Goal: Complete application form

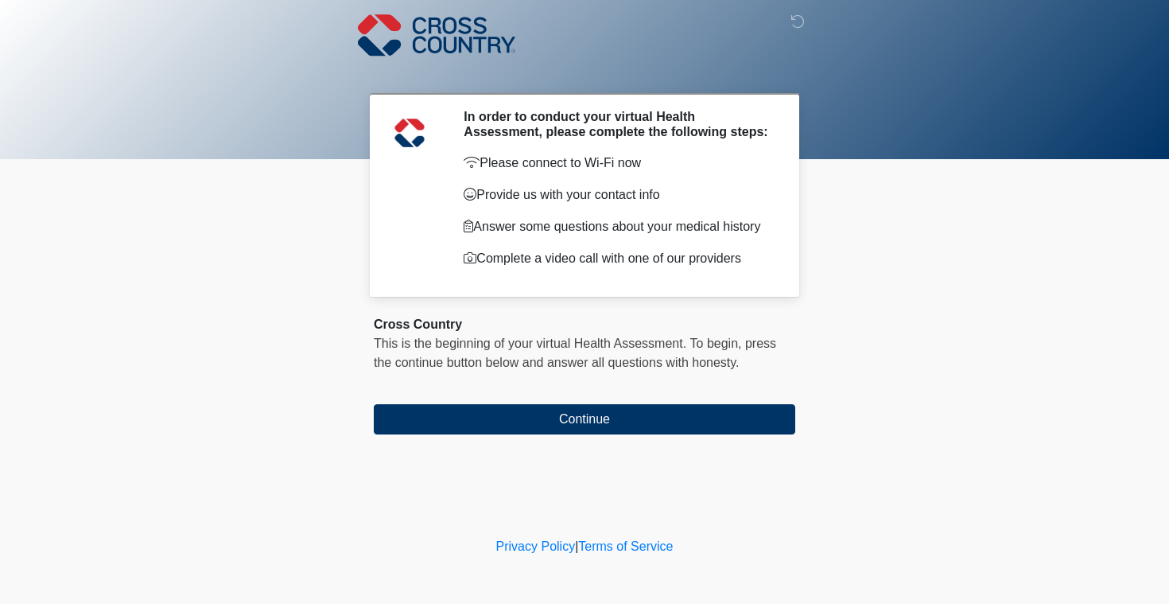
click at [604, 443] on div "‎ ‎ ‎ In order to conduct your virtual Health Assessment, please complete the f…" at bounding box center [584, 267] width 477 height 502
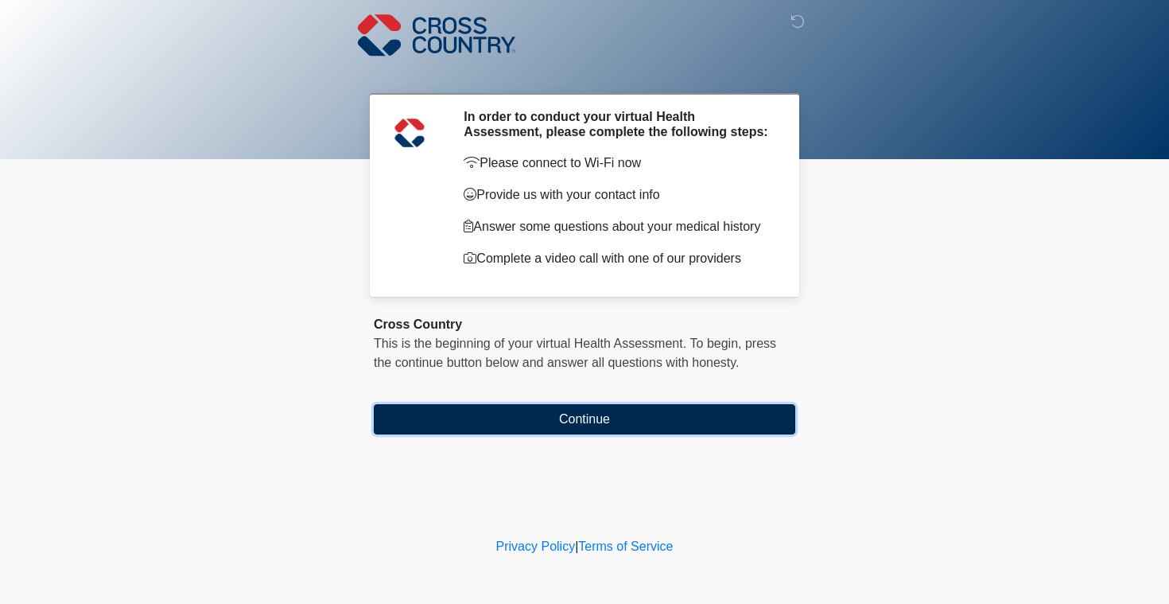
click at [595, 421] on button "Continue" at bounding box center [584, 419] width 421 height 30
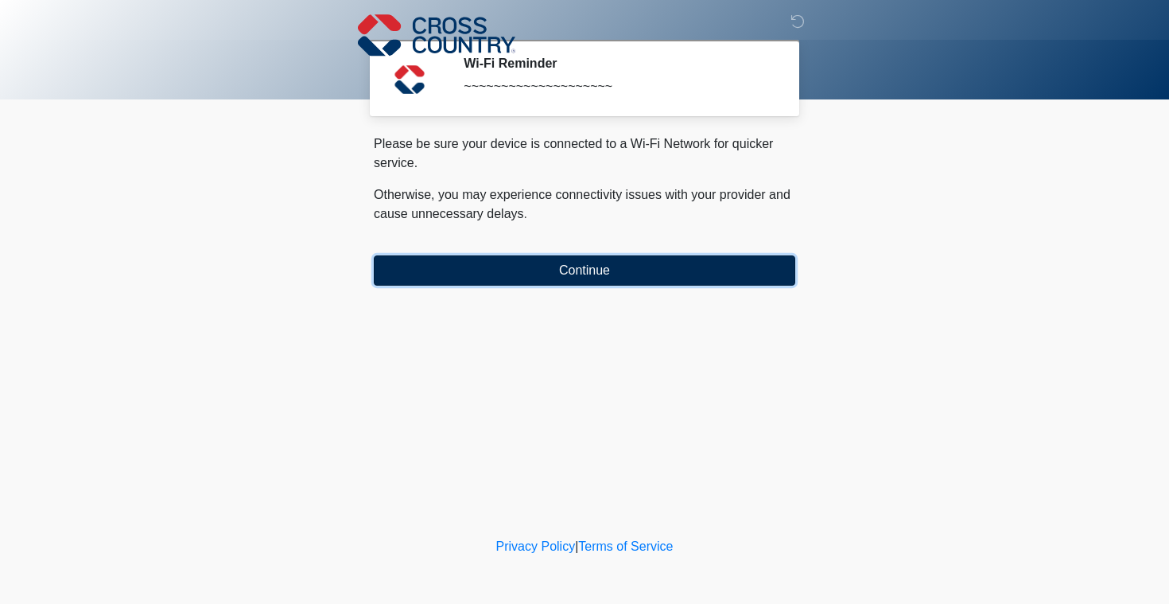
click at [598, 266] on button "Continue" at bounding box center [584, 270] width 421 height 30
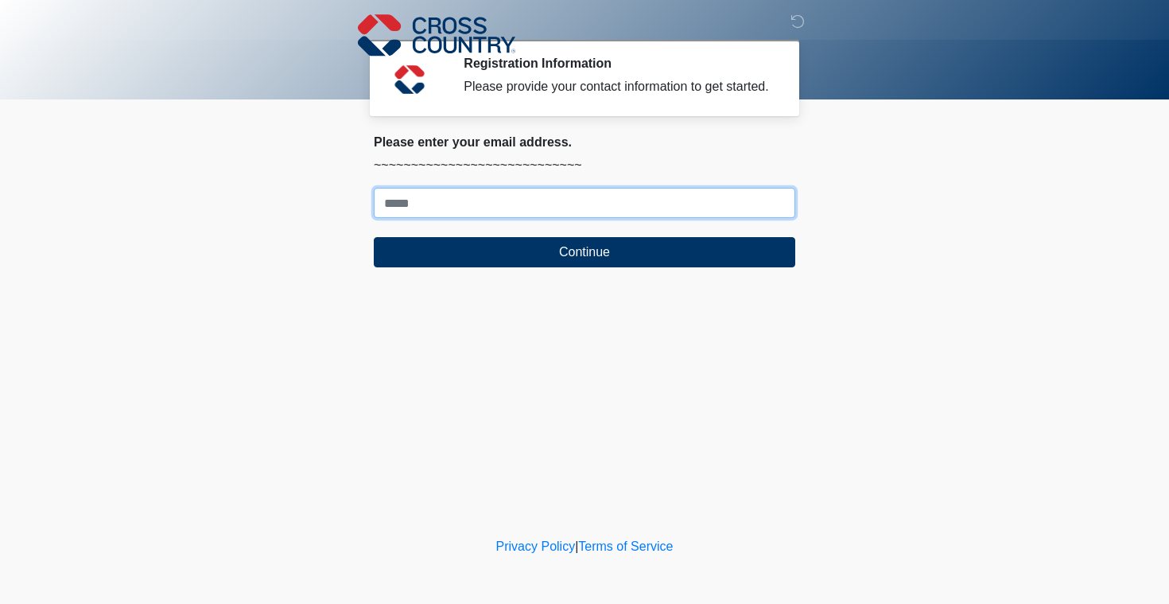
click at [554, 218] on input "Where should we email your response?" at bounding box center [584, 203] width 421 height 30
type input "**********"
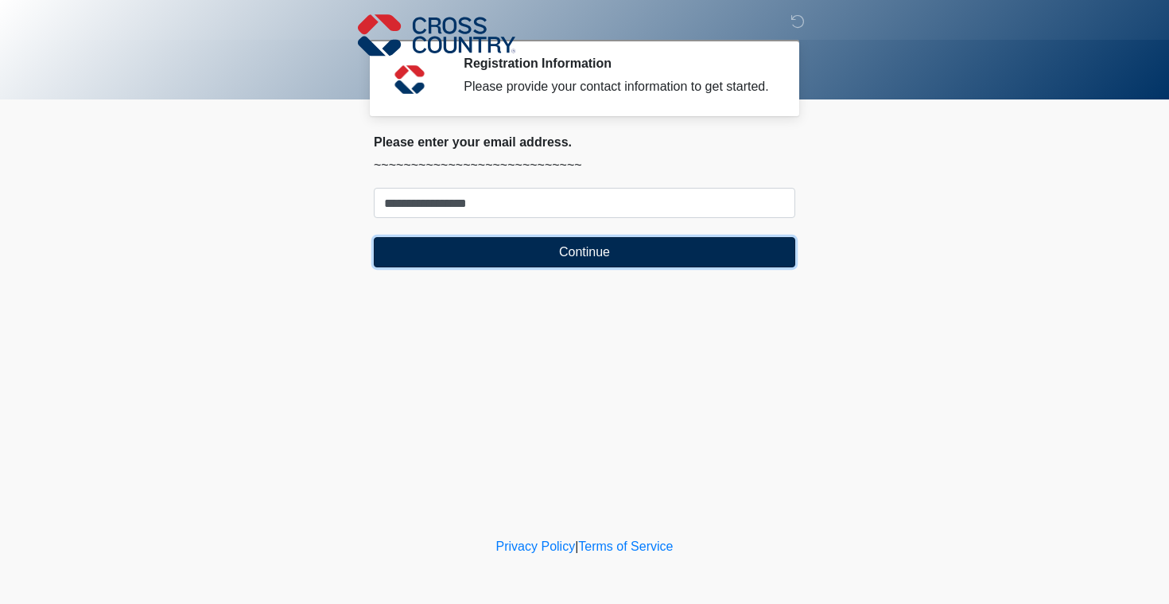
click at [542, 267] on button "Continue" at bounding box center [584, 252] width 421 height 30
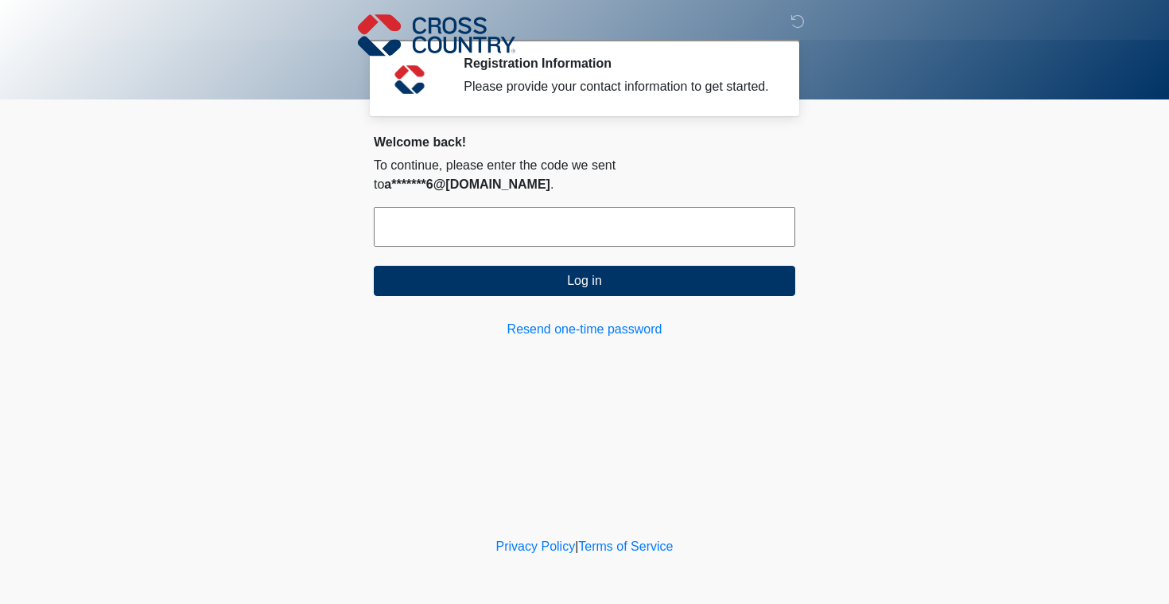
click at [532, 223] on input "text" at bounding box center [584, 227] width 421 height 40
click at [530, 227] on input "text" at bounding box center [584, 227] width 421 height 40
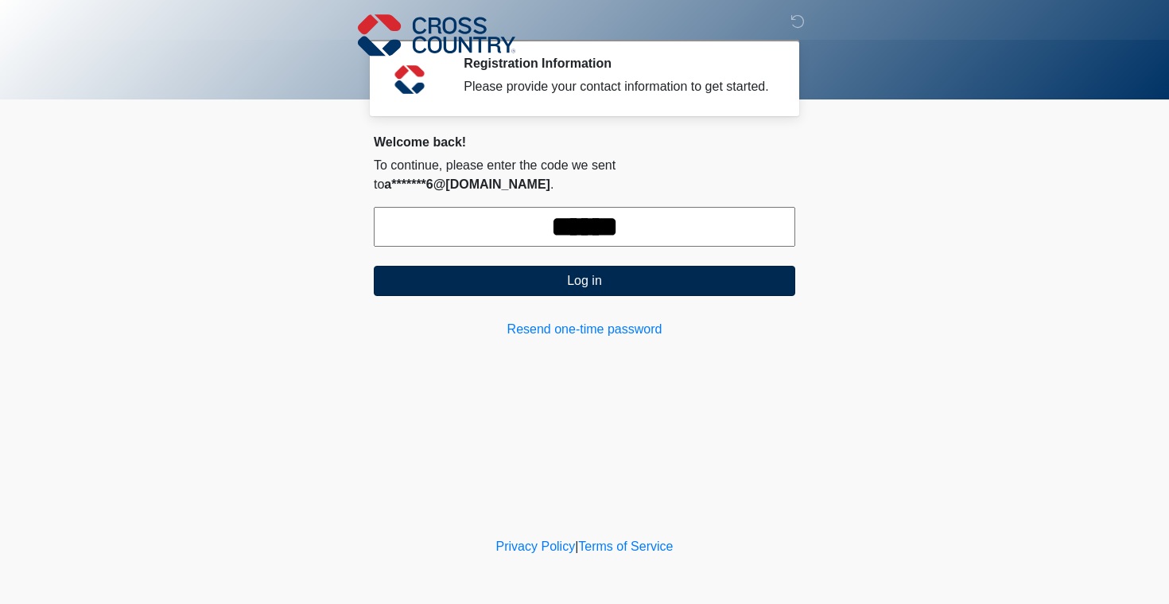
type input "******"
click at [570, 272] on button "Log in" at bounding box center [584, 281] width 421 height 30
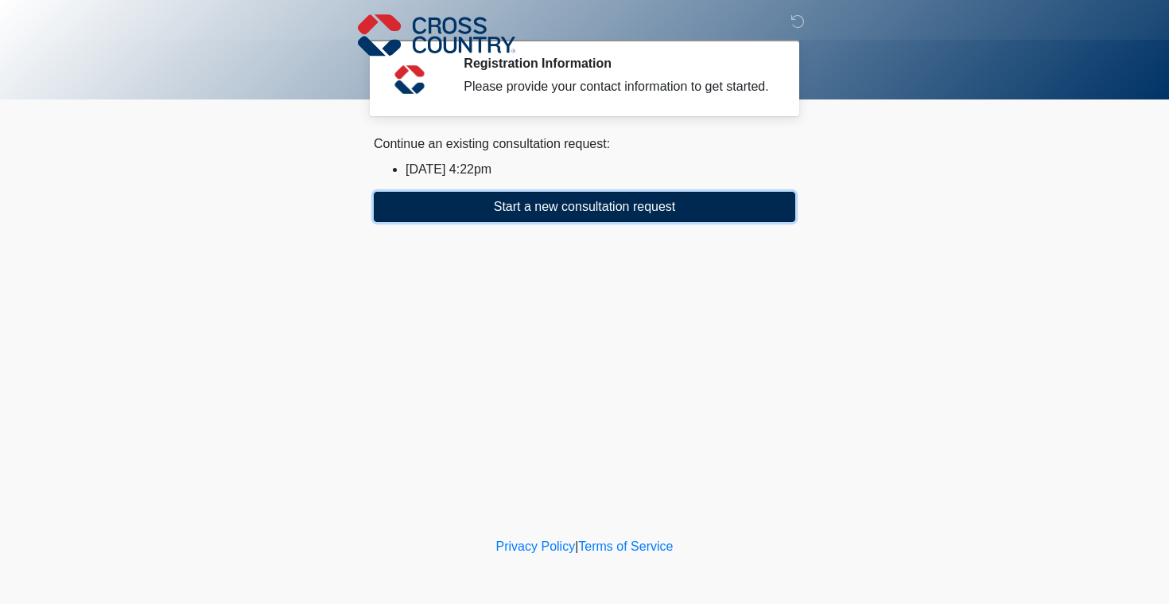
click at [585, 222] on button "Start a new consultation request" at bounding box center [584, 207] width 421 height 30
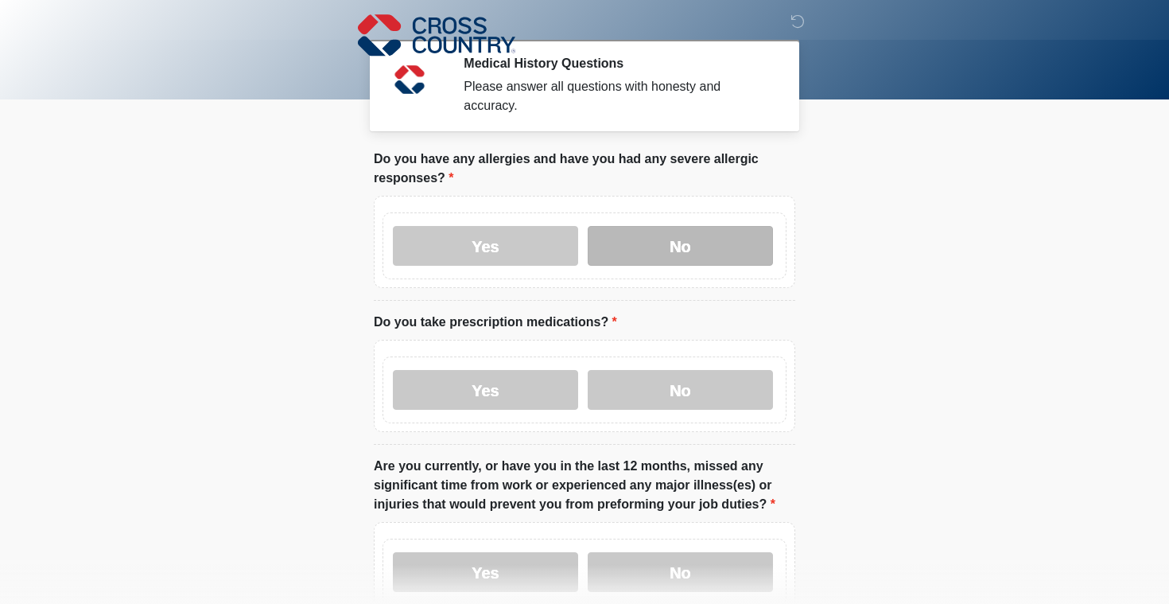
click at [674, 250] on label "No" at bounding box center [680, 246] width 185 height 40
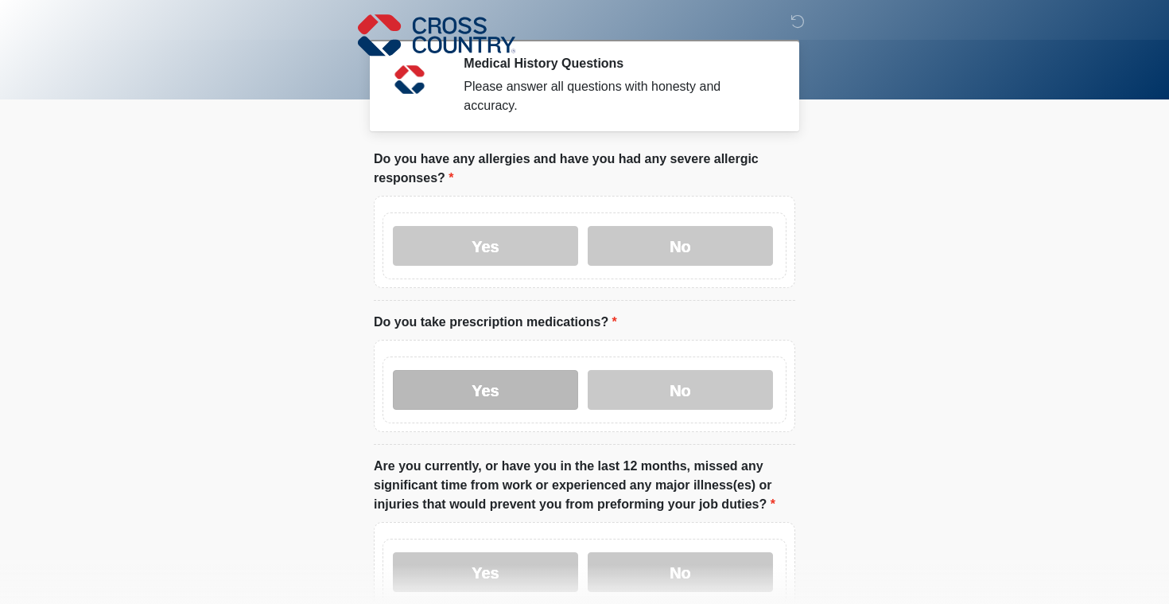
click at [540, 388] on label "Yes" at bounding box center [485, 390] width 185 height 40
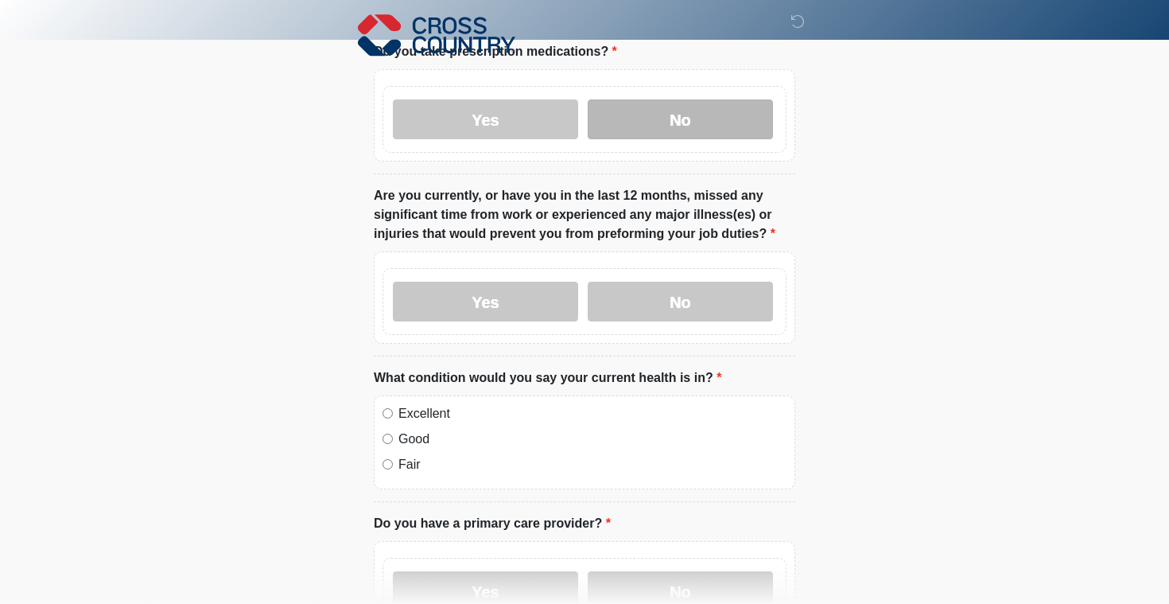
scroll to position [272, 0]
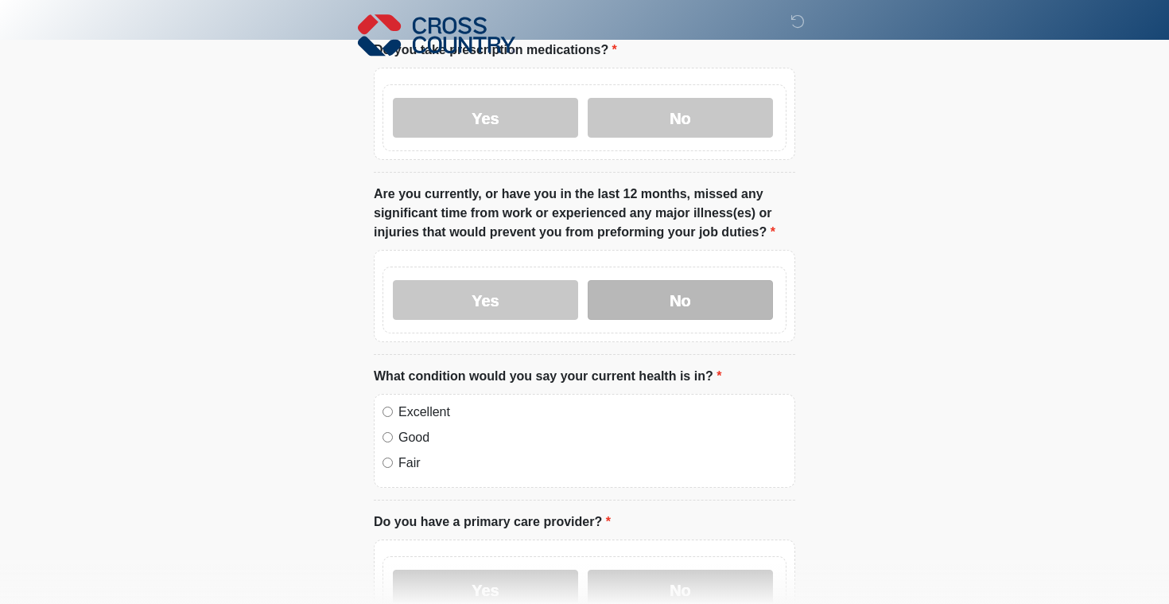
click at [684, 300] on label "No" at bounding box center [680, 300] width 185 height 40
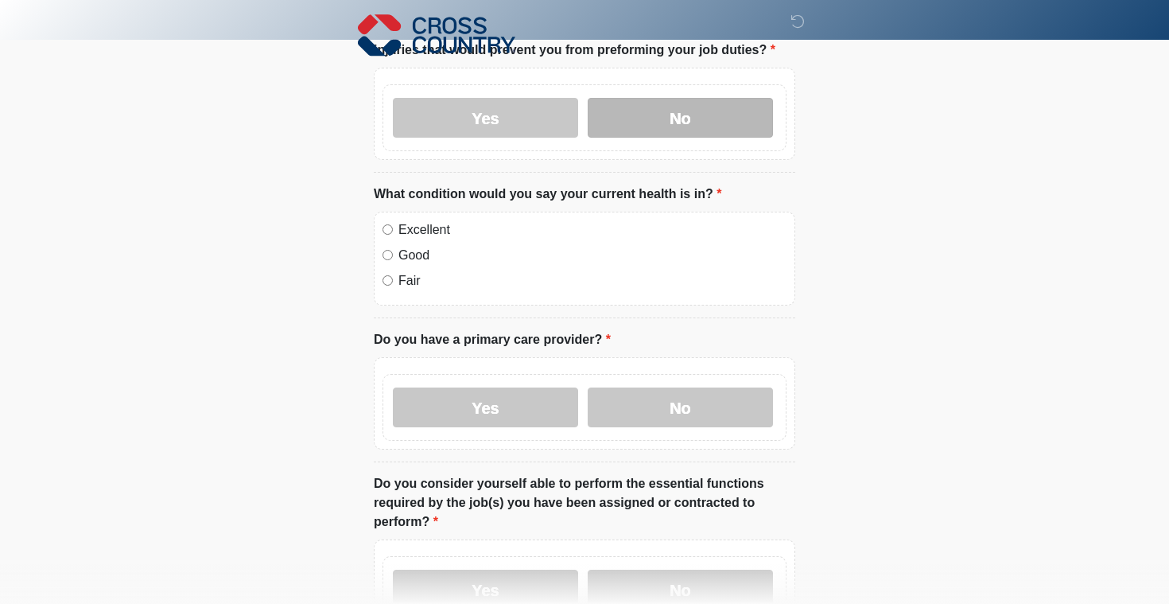
scroll to position [457, 0]
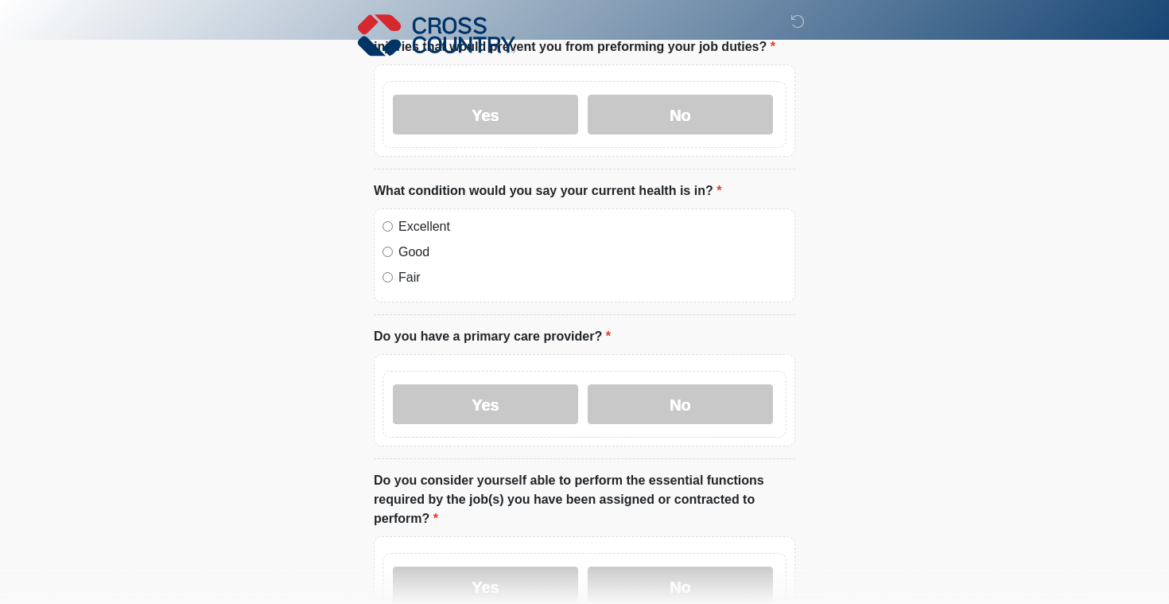
click at [424, 225] on label "Excellent" at bounding box center [592, 226] width 388 height 19
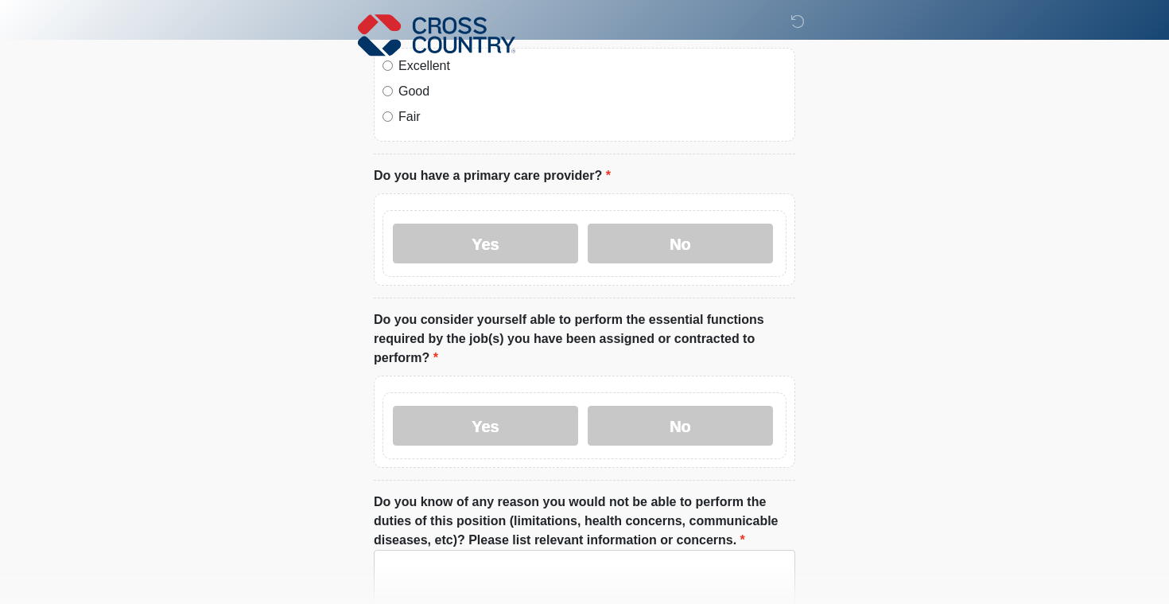
scroll to position [623, 0]
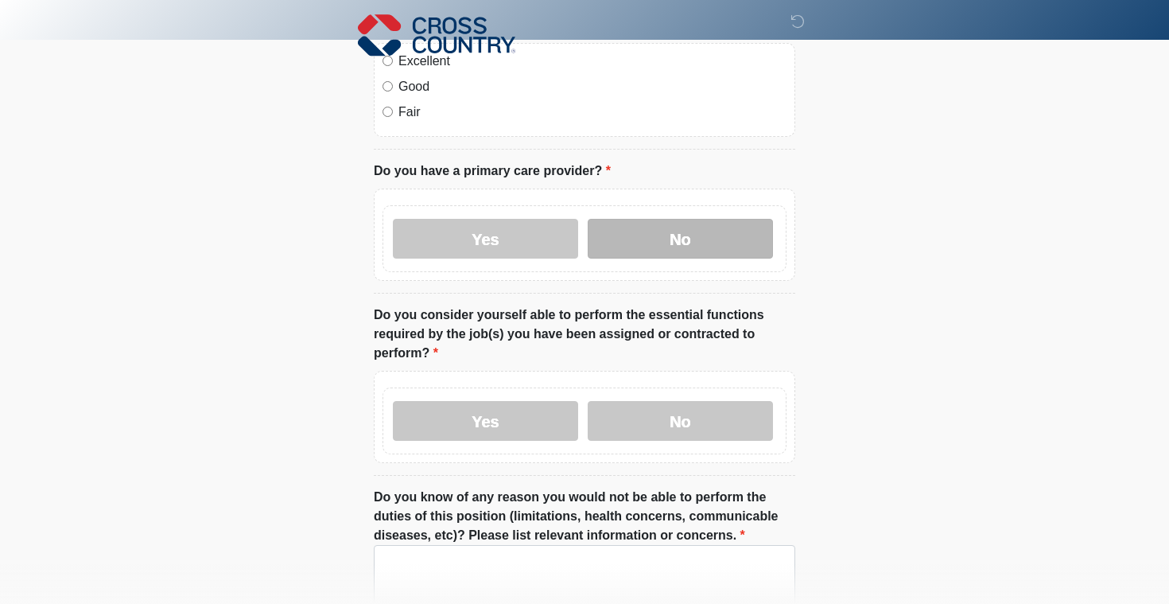
click at [651, 240] on label "No" at bounding box center [680, 239] width 185 height 40
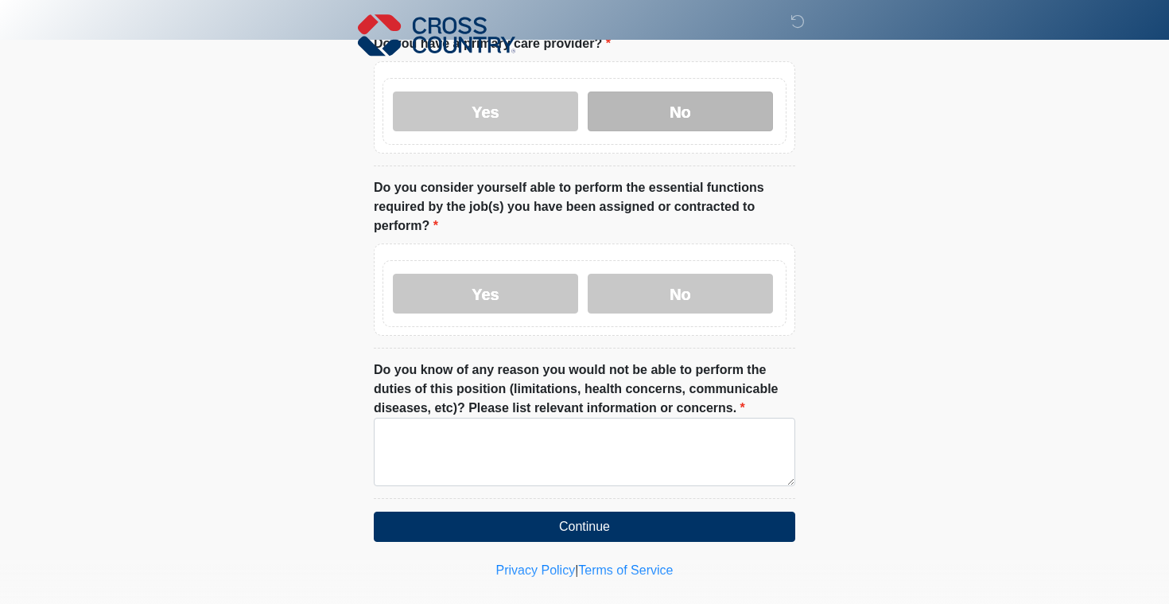
scroll to position [771, 0]
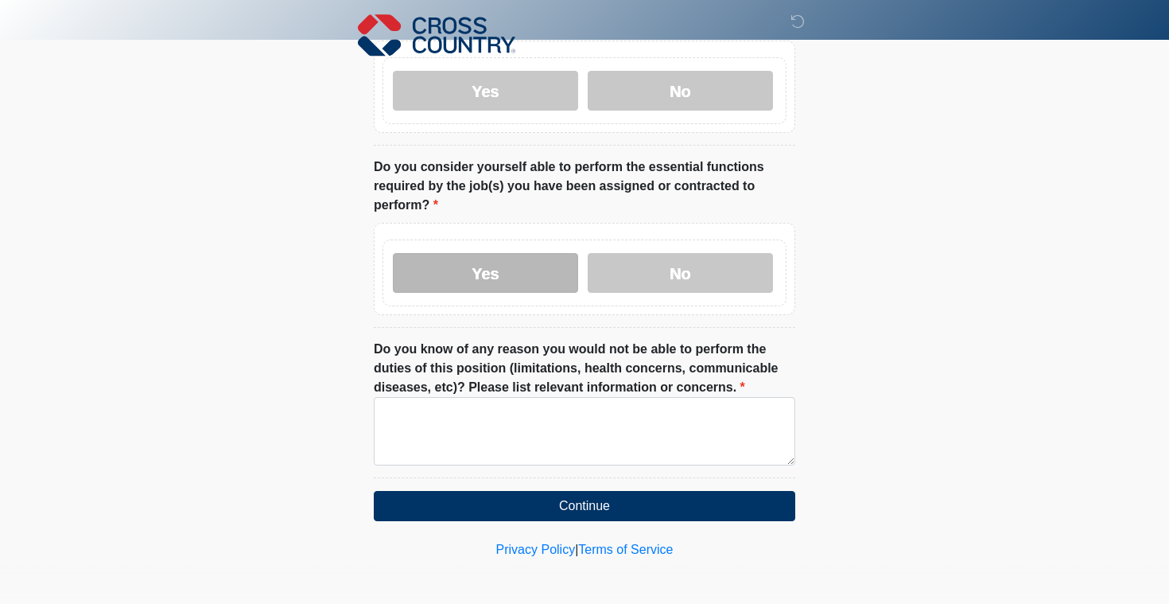
click at [497, 254] on label "Yes" at bounding box center [485, 273] width 185 height 40
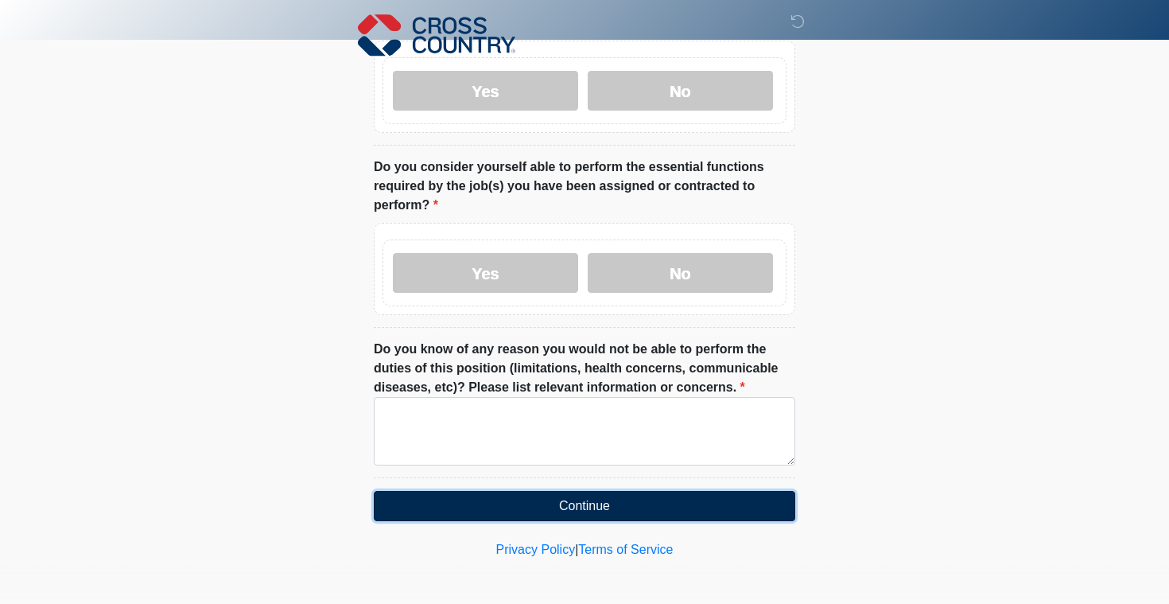
click at [542, 504] on button "Continue" at bounding box center [584, 506] width 421 height 30
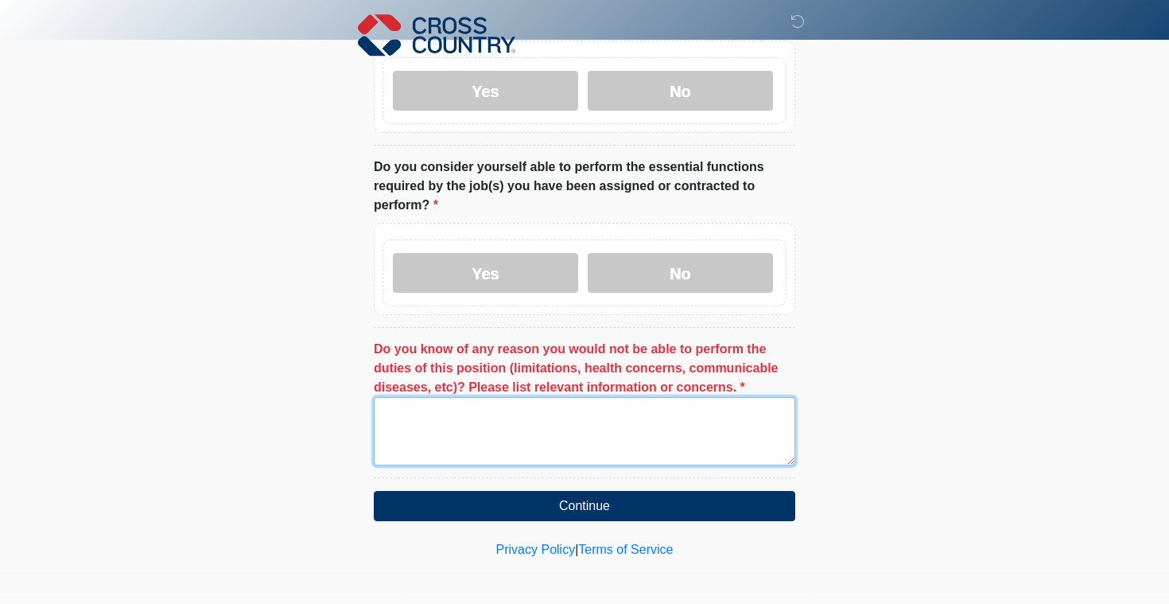
click at [537, 434] on textarea "Do you know of any reason you would not be able to perform the duties of this p…" at bounding box center [584, 431] width 421 height 68
type textarea "*"
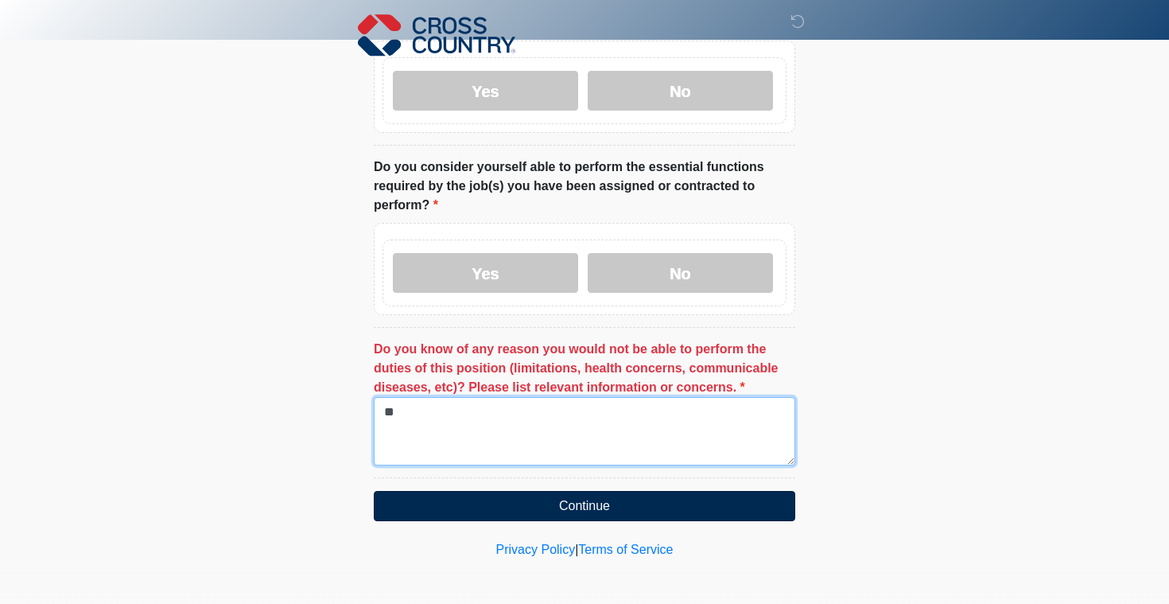
type textarea "**"
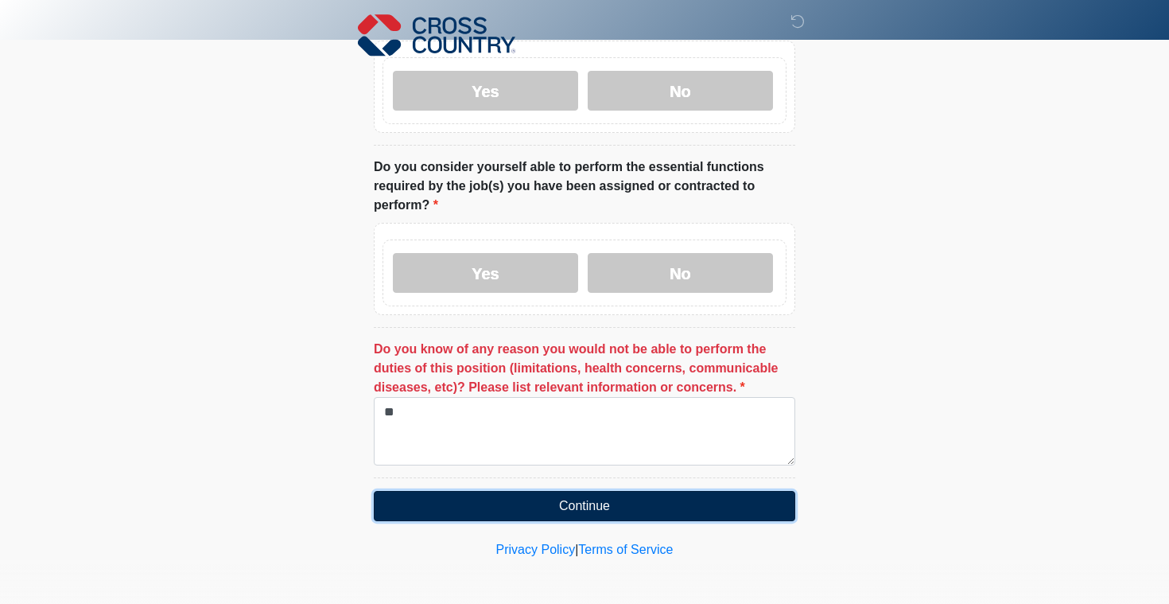
click at [594, 507] on button "Continue" at bounding box center [584, 506] width 421 height 30
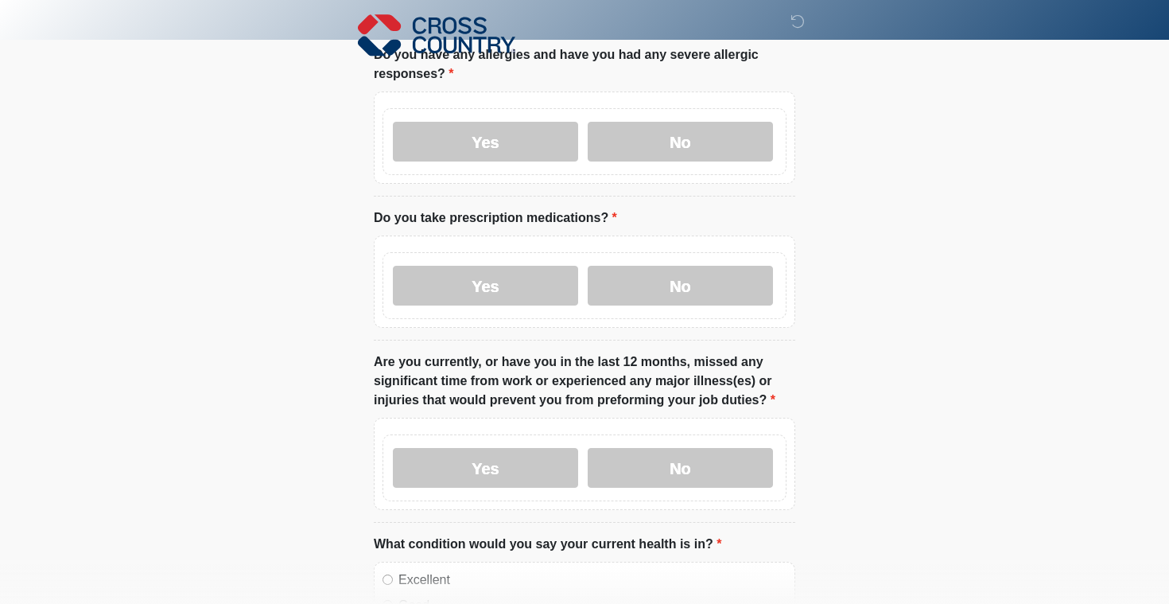
scroll to position [0, 0]
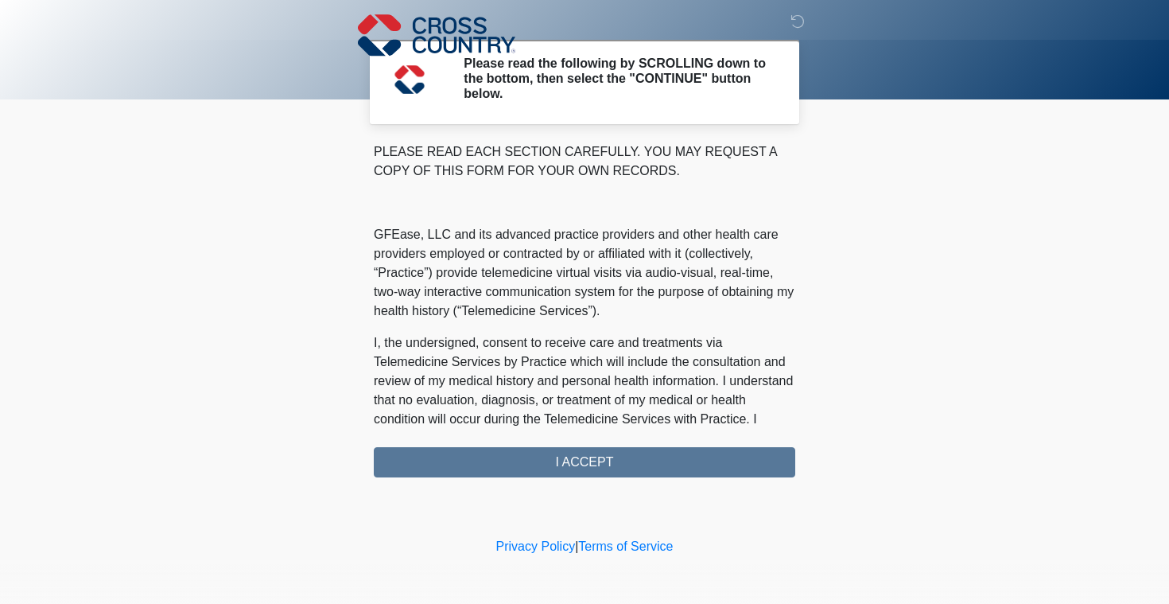
click at [605, 463] on div "PLEASE READ EACH SECTION CAREFULLY. YOU MAY REQUEST A COPY OF THIS FORM FOR YOU…" at bounding box center [584, 309] width 421 height 335
click at [602, 461] on div "PLEASE READ EACH SECTION CAREFULLY. YOU MAY REQUEST A COPY OF THIS FORM FOR YOU…" at bounding box center [584, 309] width 421 height 335
click at [580, 466] on div "PLEASE READ EACH SECTION CAREFULLY. YOU MAY REQUEST A COPY OF THIS FORM FOR YOU…" at bounding box center [584, 309] width 421 height 335
click at [575, 457] on div "PLEASE READ EACH SECTION CAREFULLY. YOU MAY REQUEST A COPY OF THIS FORM FOR YOU…" at bounding box center [584, 309] width 421 height 335
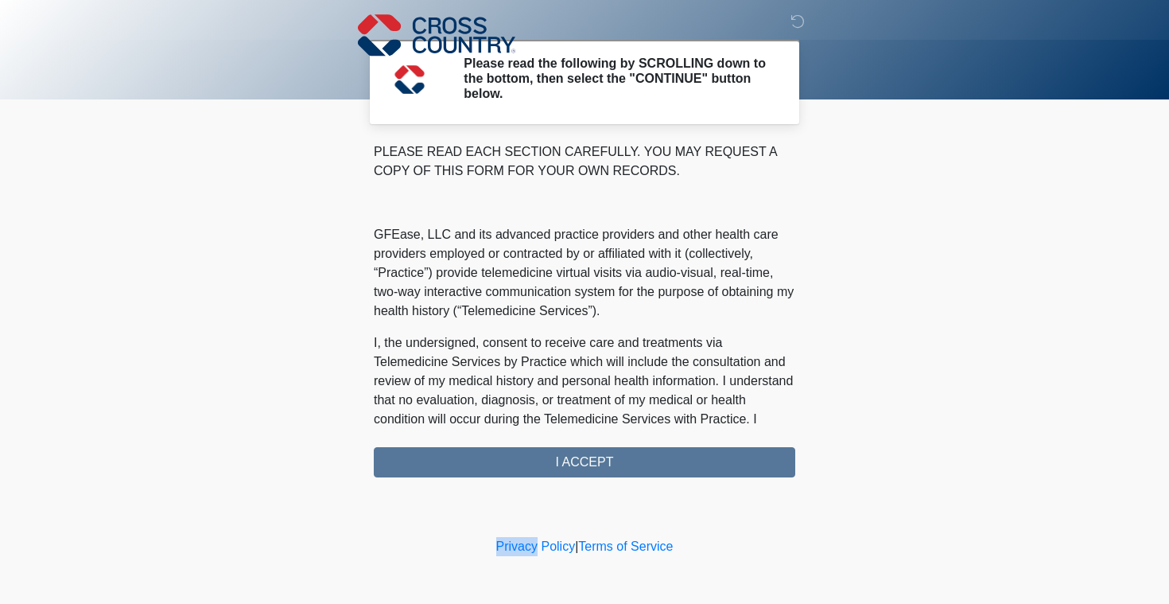
click at [575, 457] on div "PLEASE READ EACH SECTION CAREFULLY. YOU MAY REQUEST A COPY OF THIS FORM FOR YOU…" at bounding box center [584, 309] width 421 height 335
click at [562, 464] on div "PLEASE READ EACH SECTION CAREFULLY. YOU MAY REQUEST A COPY OF THIS FORM FOR YOU…" at bounding box center [584, 309] width 421 height 335
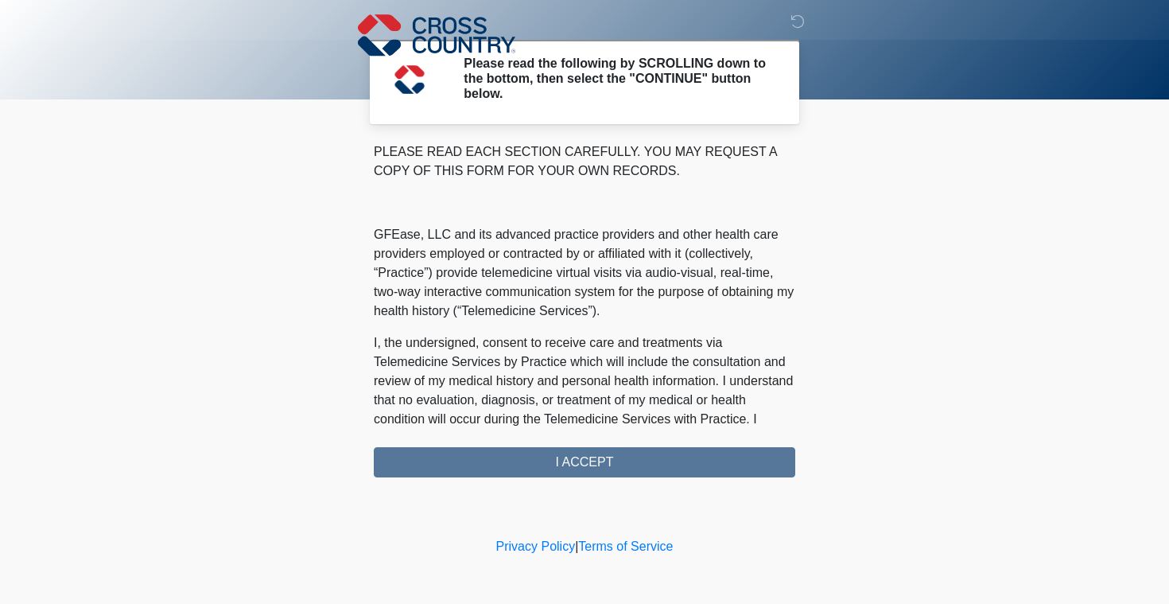
click at [562, 464] on div "PLEASE READ EACH SECTION CAREFULLY. YOU MAY REQUEST A COPY OF THIS FORM FOR YOU…" at bounding box center [584, 309] width 421 height 335
click at [557, 484] on div "‎ ‎ ‎ Please read the following by SCROLLING down to the bottom, then select th…" at bounding box center [584, 267] width 477 height 502
click at [557, 455] on div "PLEASE READ EACH SECTION CAREFULLY. YOU MAY REQUEST A COPY OF THIS FORM FOR YOU…" at bounding box center [584, 309] width 421 height 335
click at [610, 466] on div "PLEASE READ EACH SECTION CAREFULLY. YOU MAY REQUEST A COPY OF THIS FORM FOR YOU…" at bounding box center [584, 309] width 421 height 335
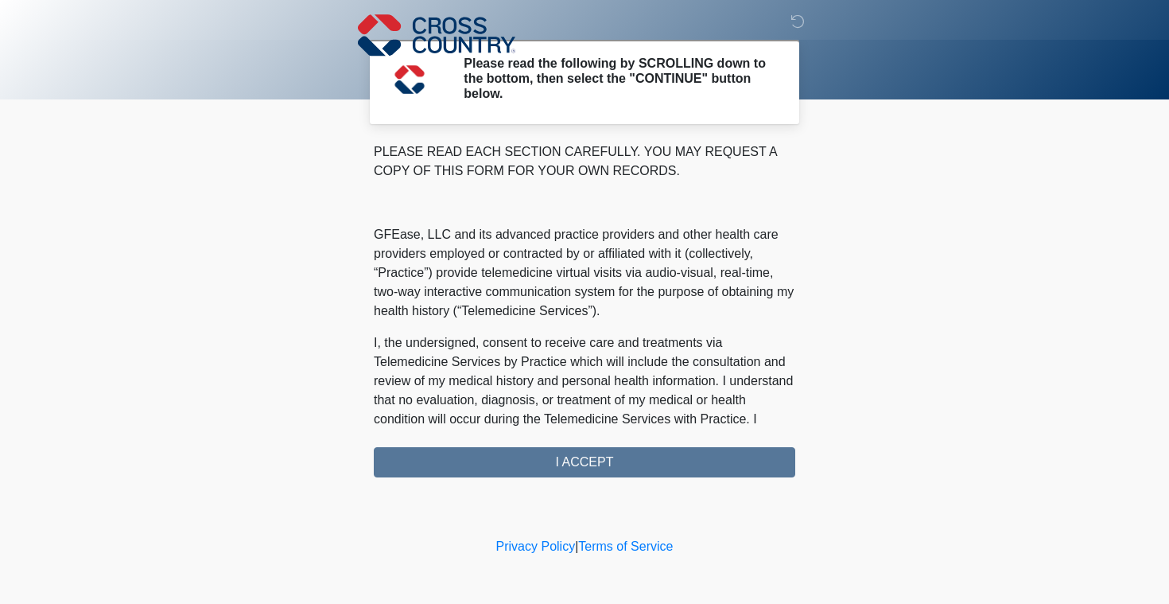
click at [610, 466] on div "PLEASE READ EACH SECTION CAREFULLY. YOU MAY REQUEST A COPY OF THIS FORM FOR YOU…" at bounding box center [584, 309] width 421 height 335
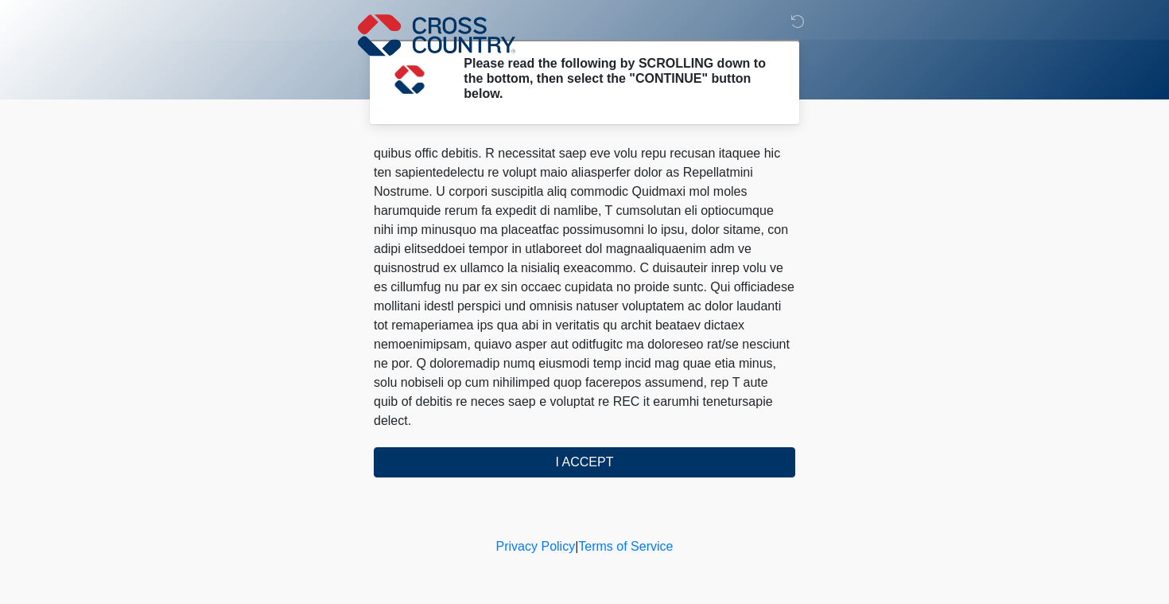
scroll to position [987, 0]
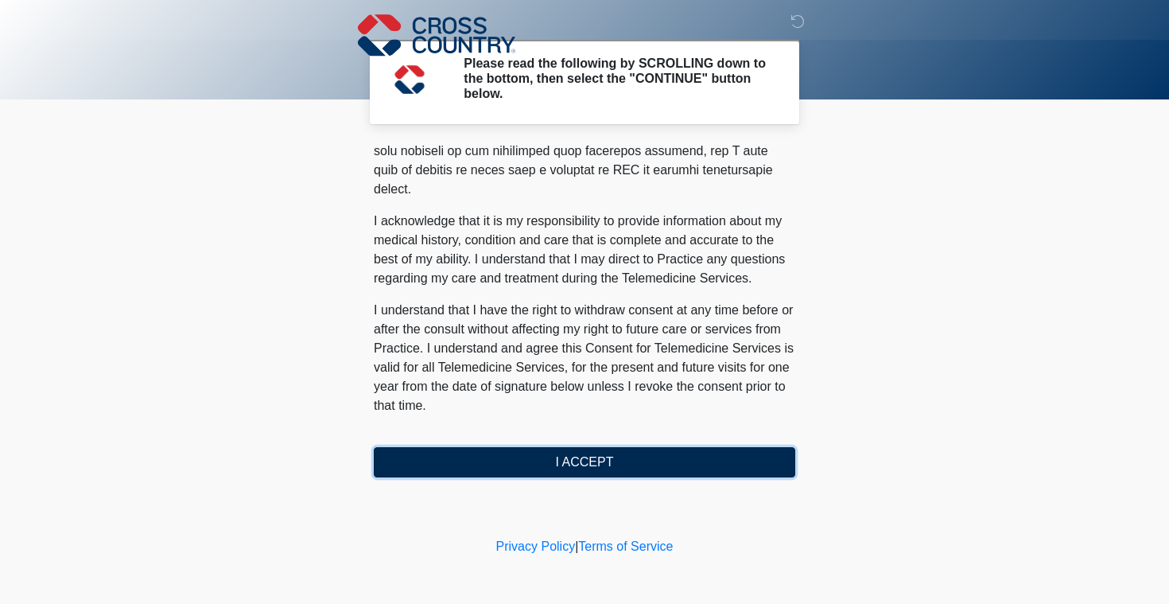
click at [616, 459] on button "I ACCEPT" at bounding box center [584, 462] width 421 height 30
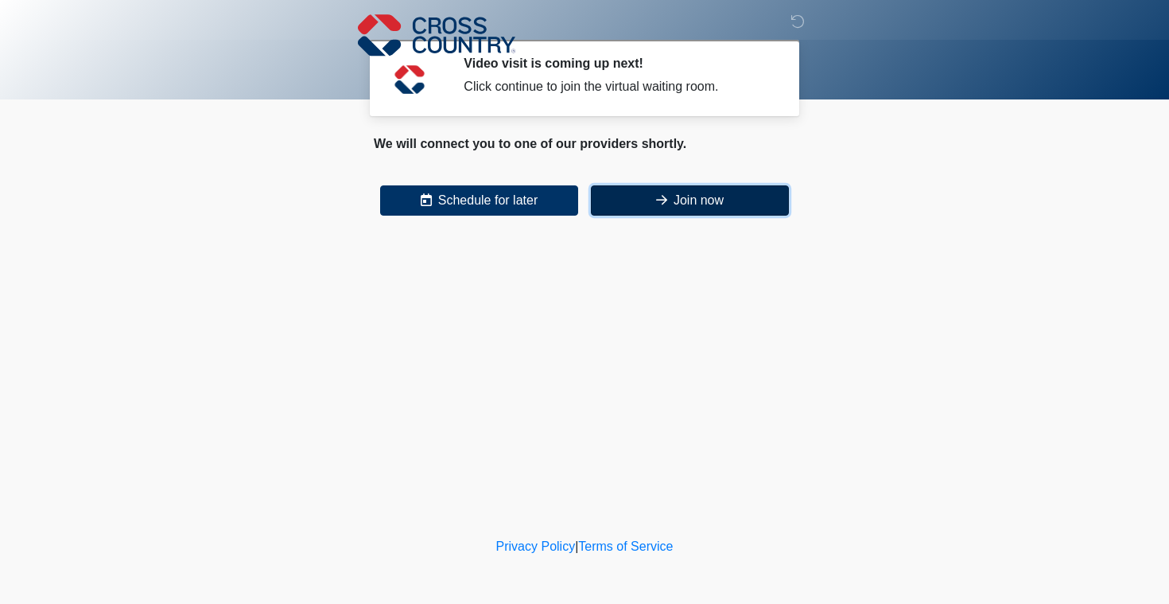
click at [666, 202] on button "Join now" at bounding box center [690, 200] width 198 height 30
